Goal: Check status: Check status

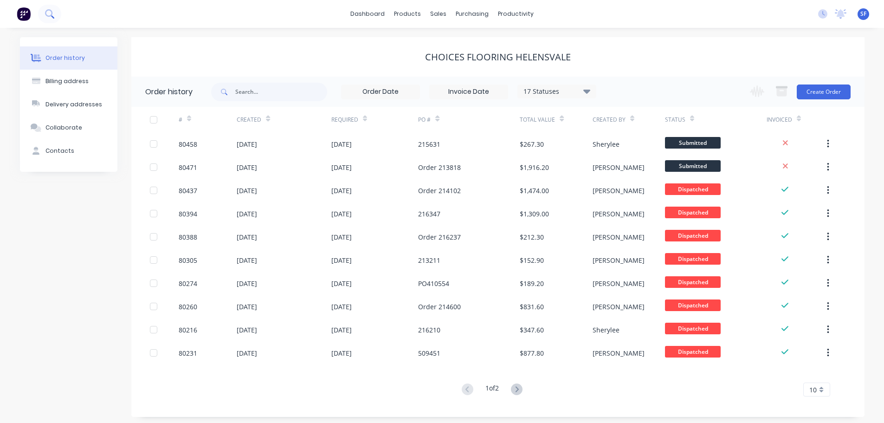
click at [42, 12] on button at bounding box center [49, 14] width 23 height 19
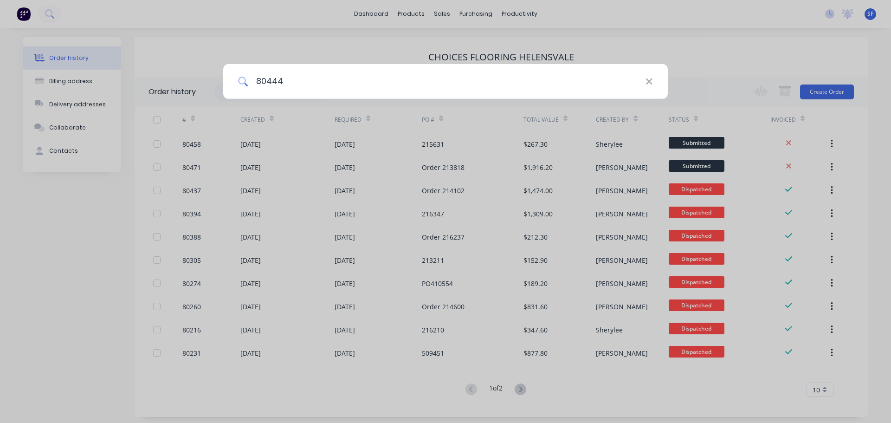
type input "80444"
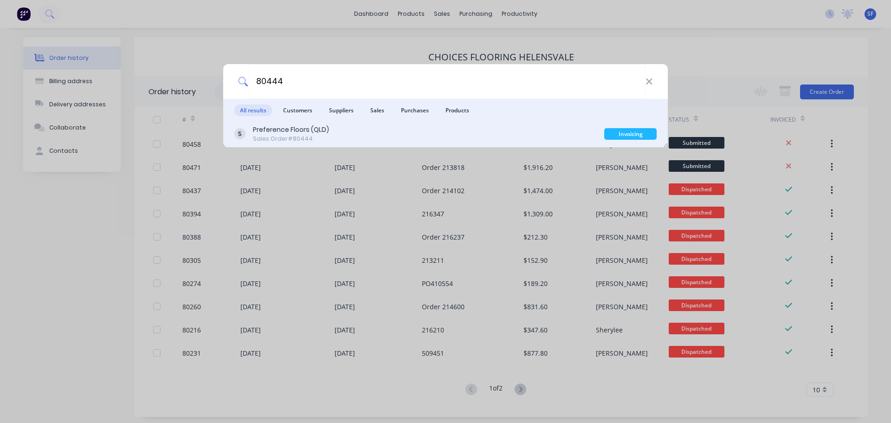
click at [327, 131] on div "Preference Floors (QLD)" at bounding box center [291, 130] width 76 height 10
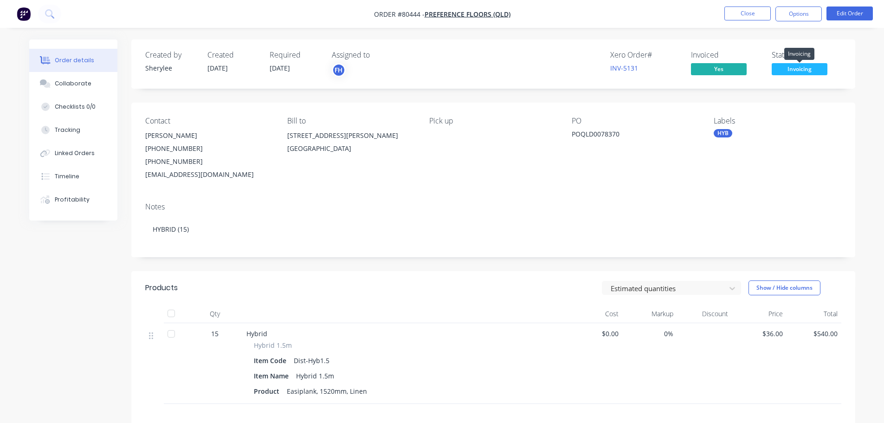
click at [803, 73] on span "Invoicing" at bounding box center [800, 69] width 56 height 12
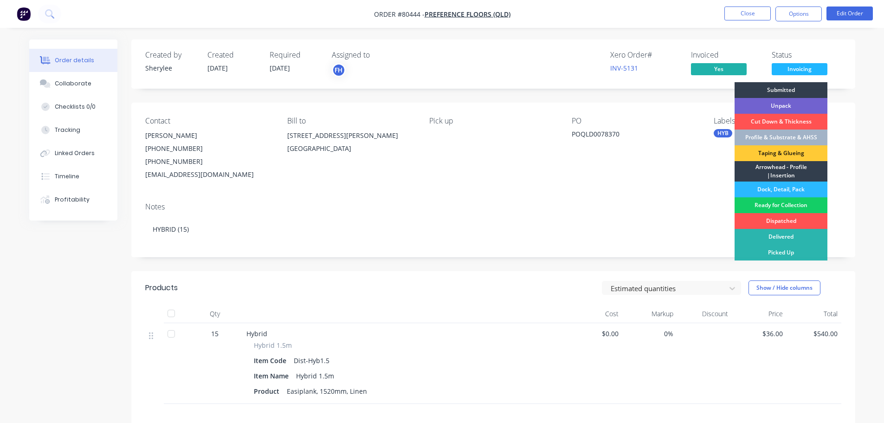
click at [778, 206] on div "Ready for Collection" at bounding box center [781, 205] width 93 height 16
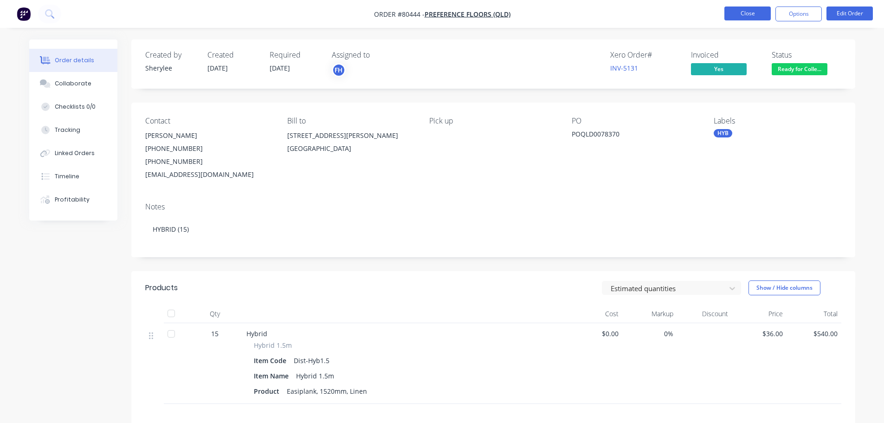
click at [751, 15] on button "Close" at bounding box center [748, 13] width 46 height 14
